Goal: Task Accomplishment & Management: Use online tool/utility

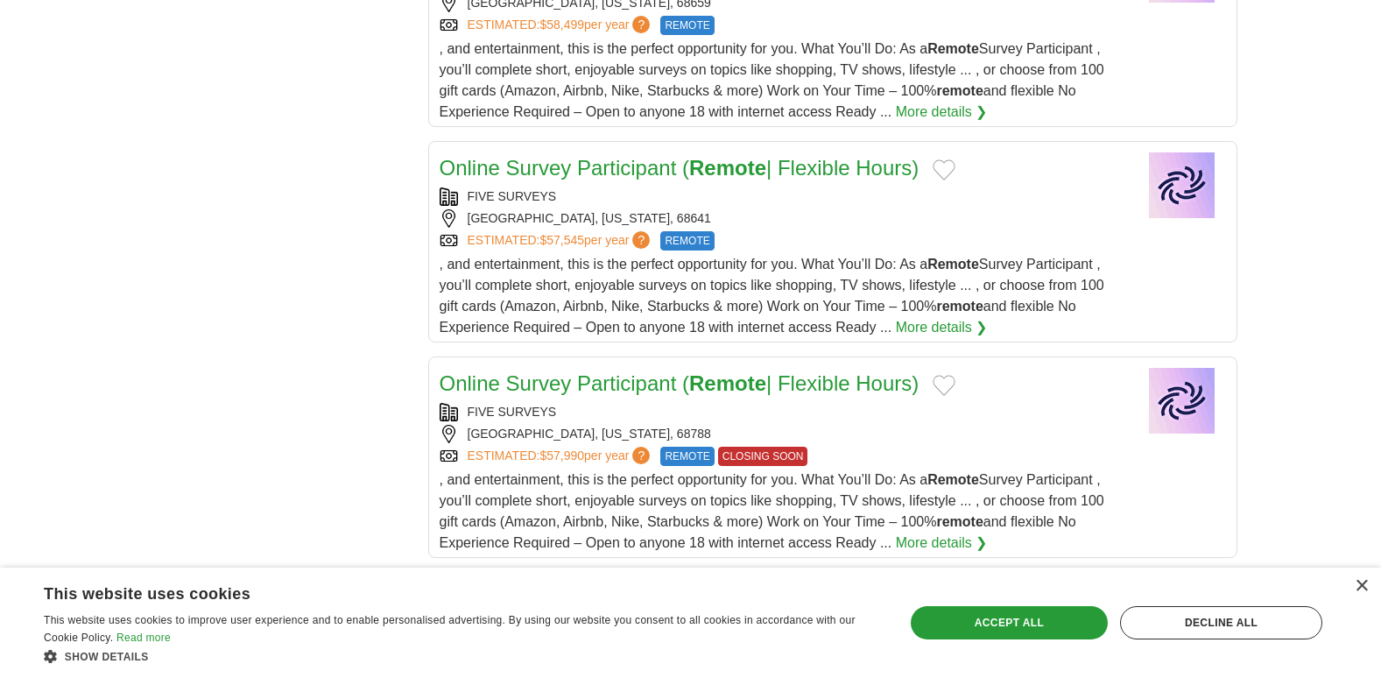
scroll to position [2014, 0]
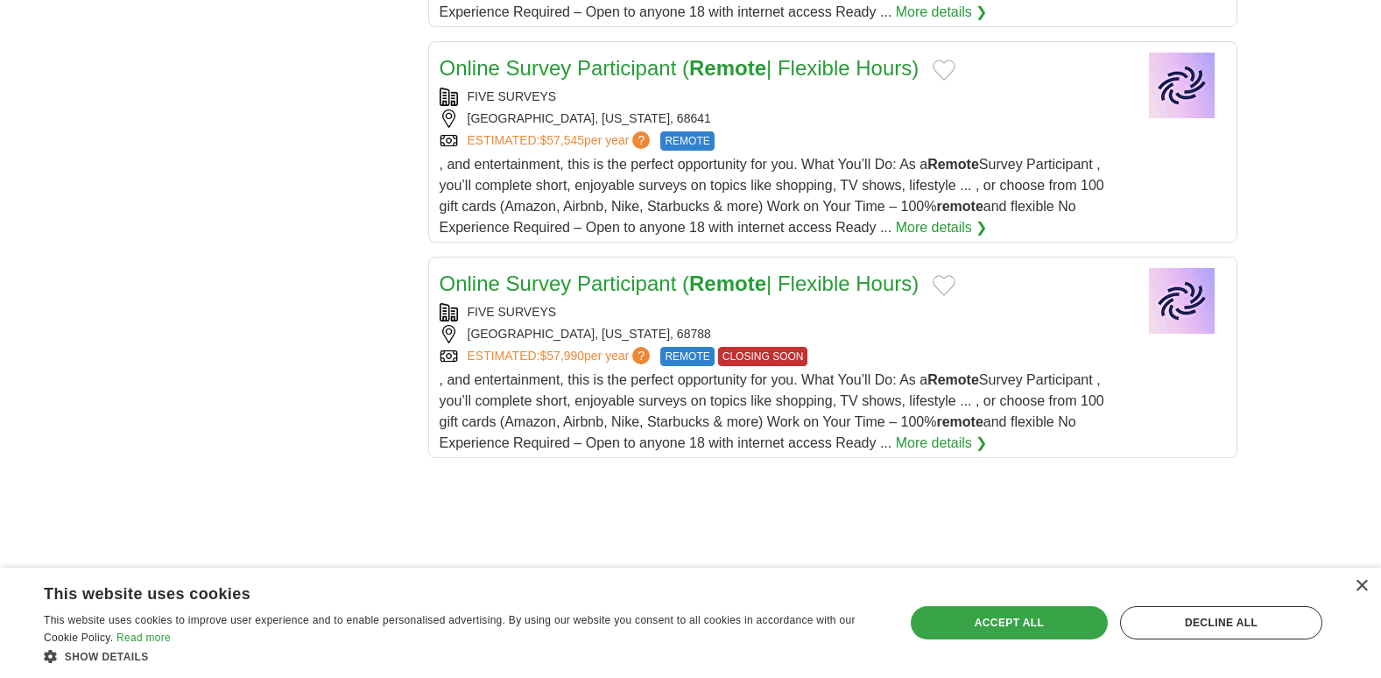
click at [1017, 612] on div "Accept all" at bounding box center [1009, 622] width 197 height 33
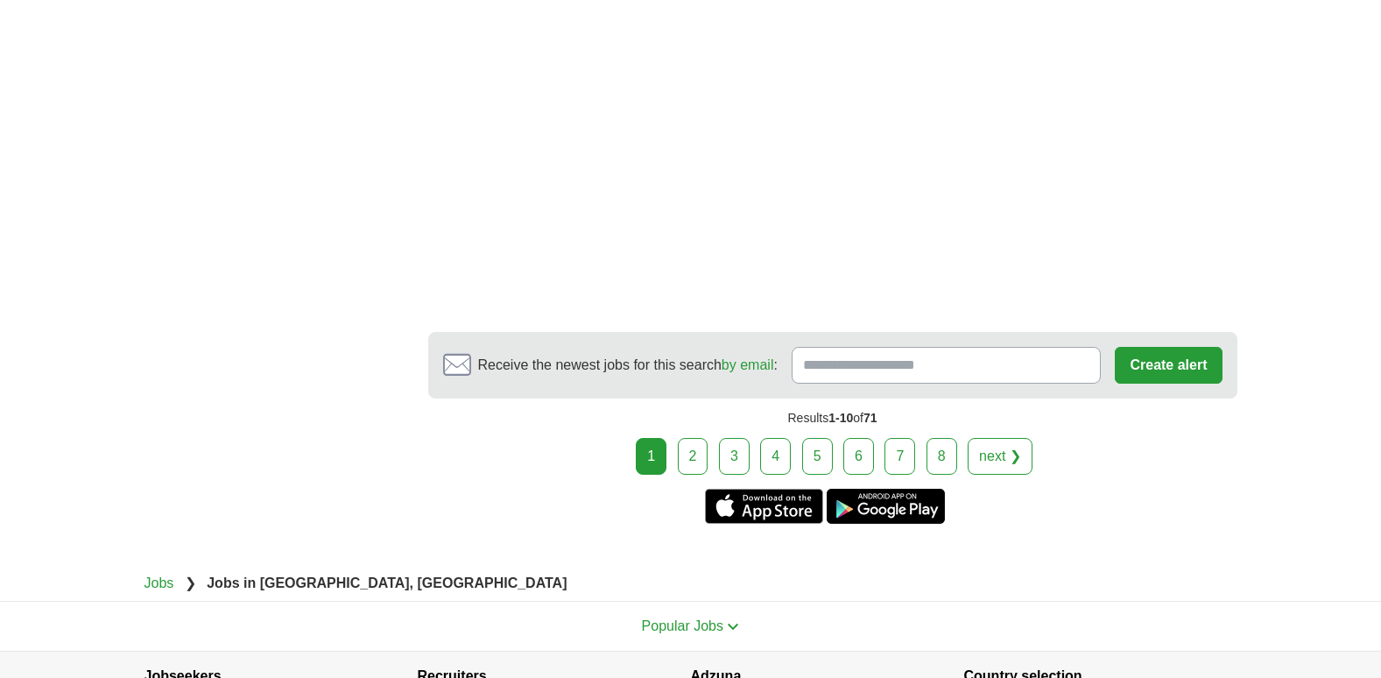
scroll to position [2627, 0]
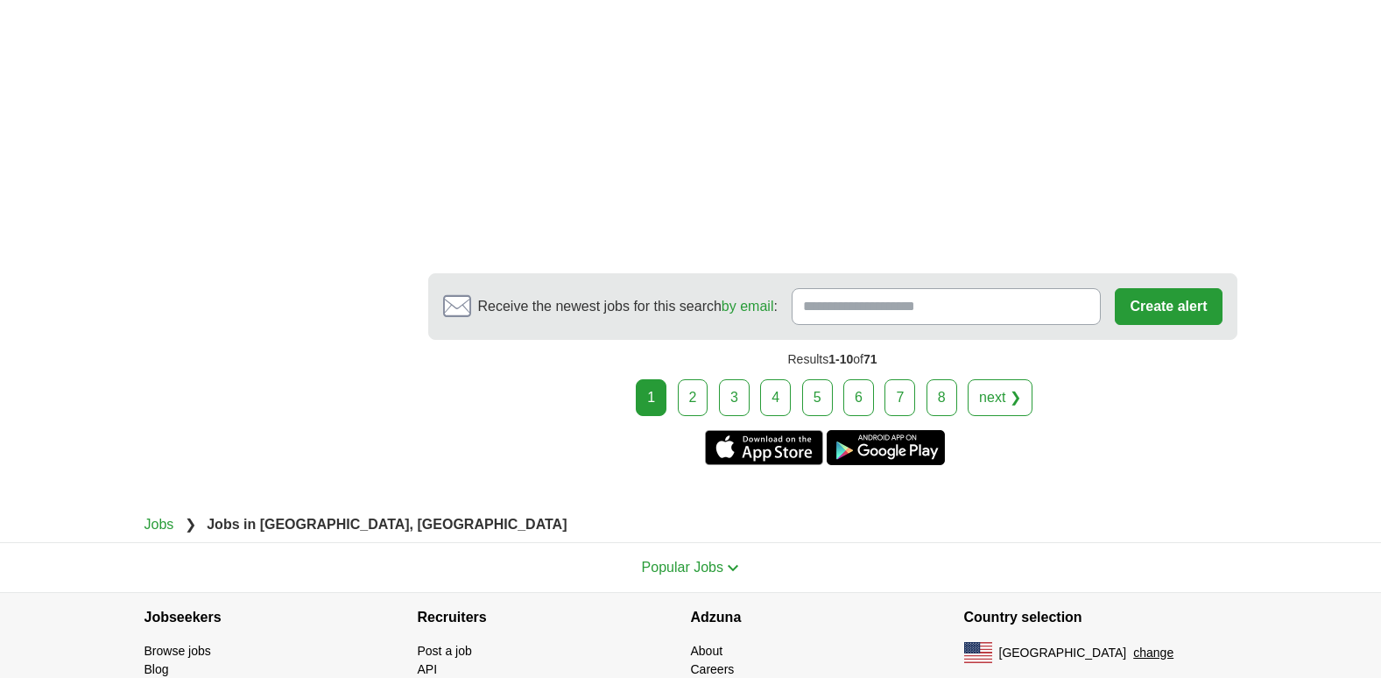
click at [742, 398] on link "3" at bounding box center [734, 397] width 31 height 37
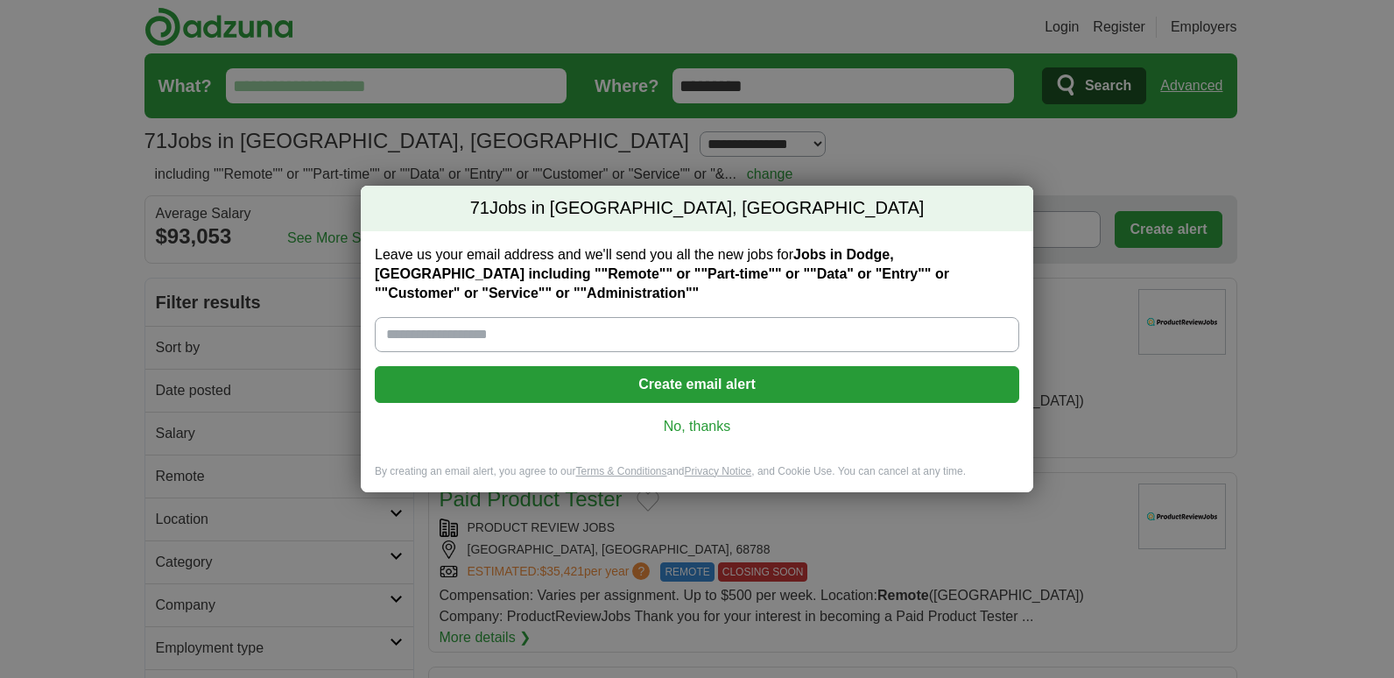
click at [696, 436] on div "Leave us your email address and we'll send you all the new jobs for Jobs in Dod…" at bounding box center [697, 347] width 672 height 233
click at [685, 428] on link "No, thanks" at bounding box center [697, 426] width 616 height 19
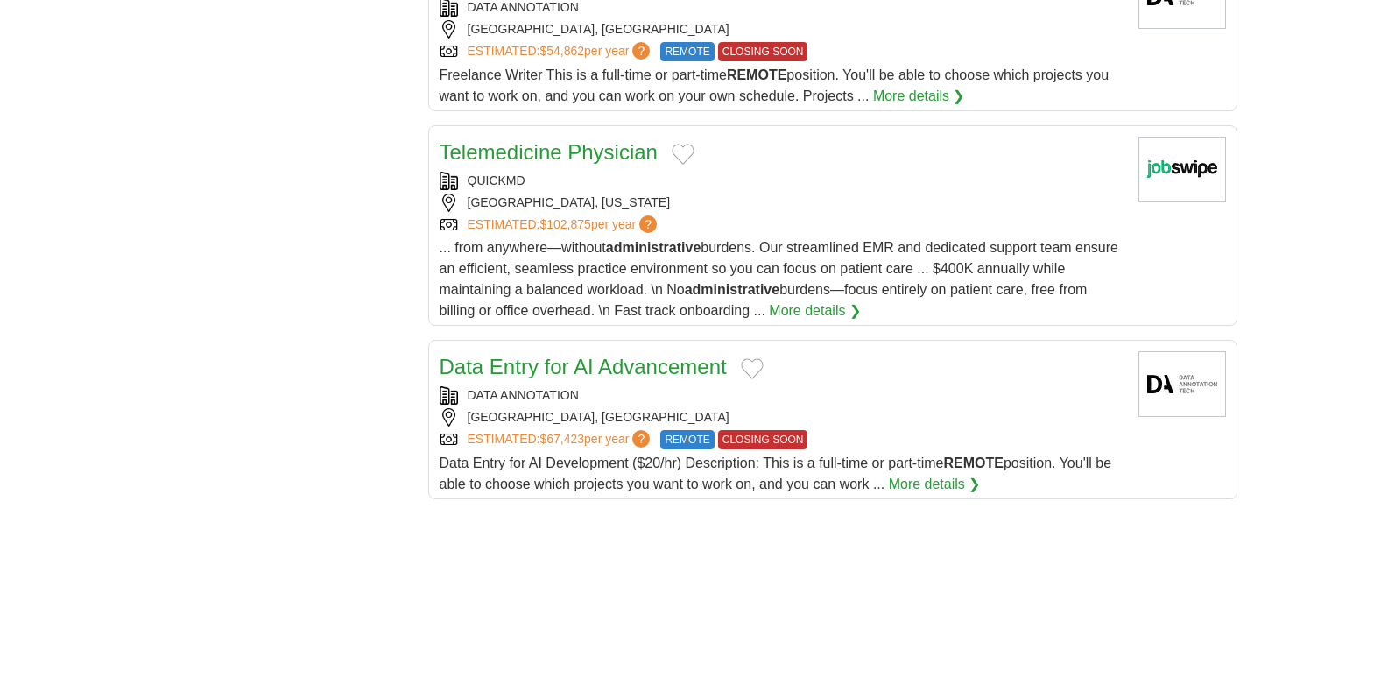
scroll to position [1839, 0]
